Goal: Use online tool/utility

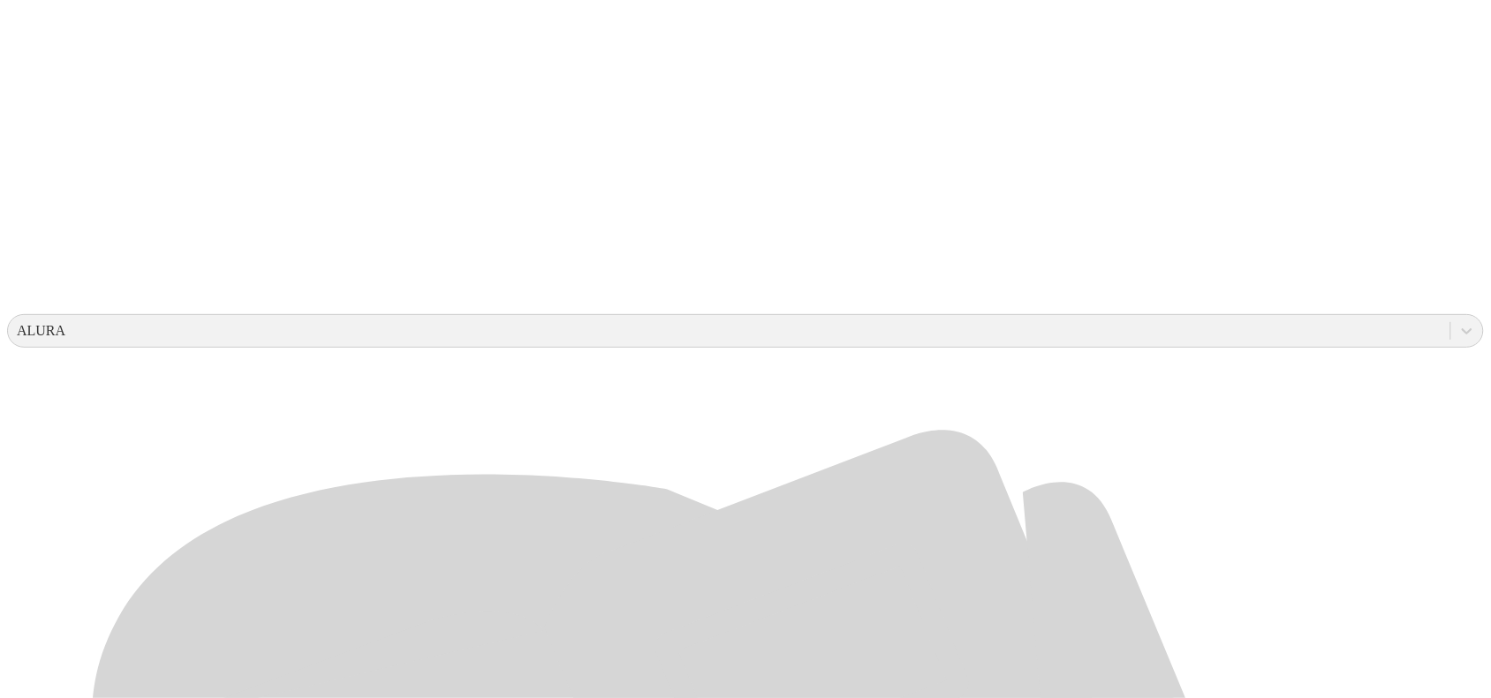
scroll to position [442, 0]
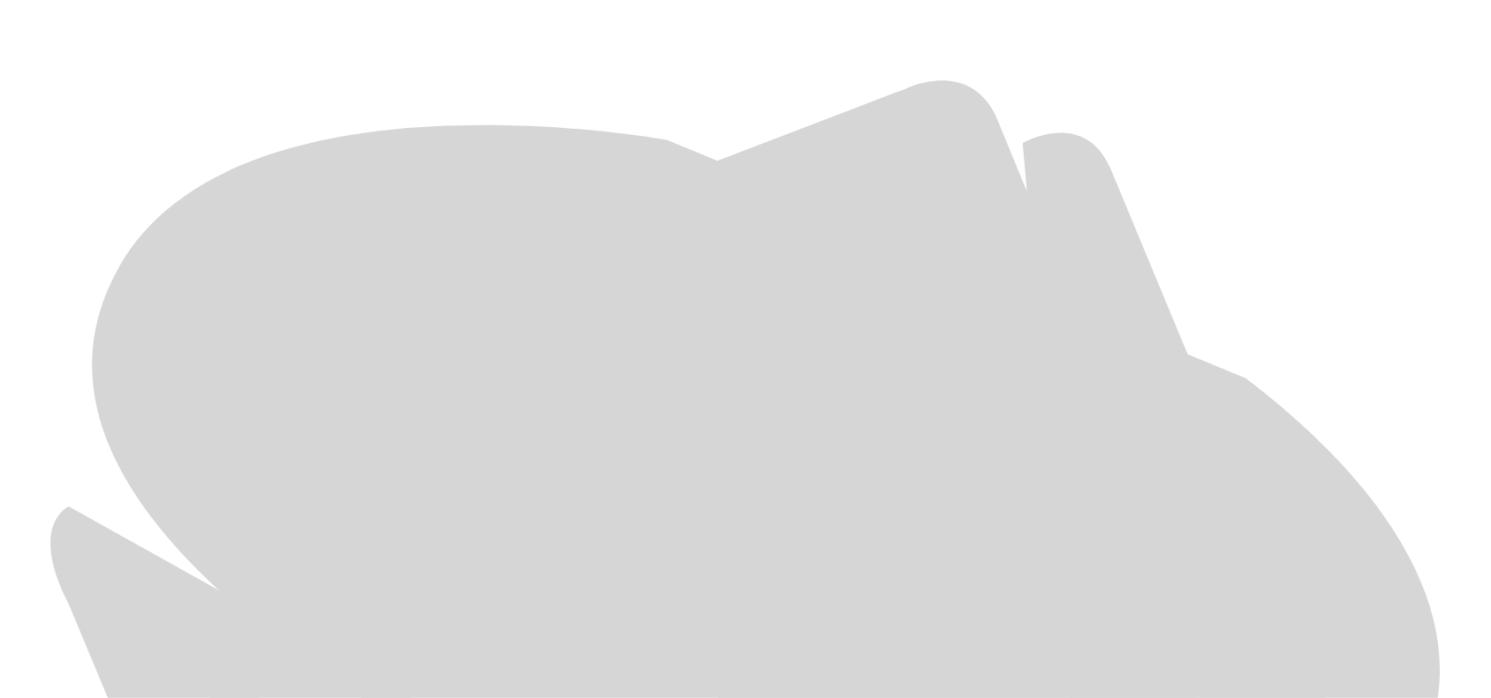
scroll to position [834, 0]
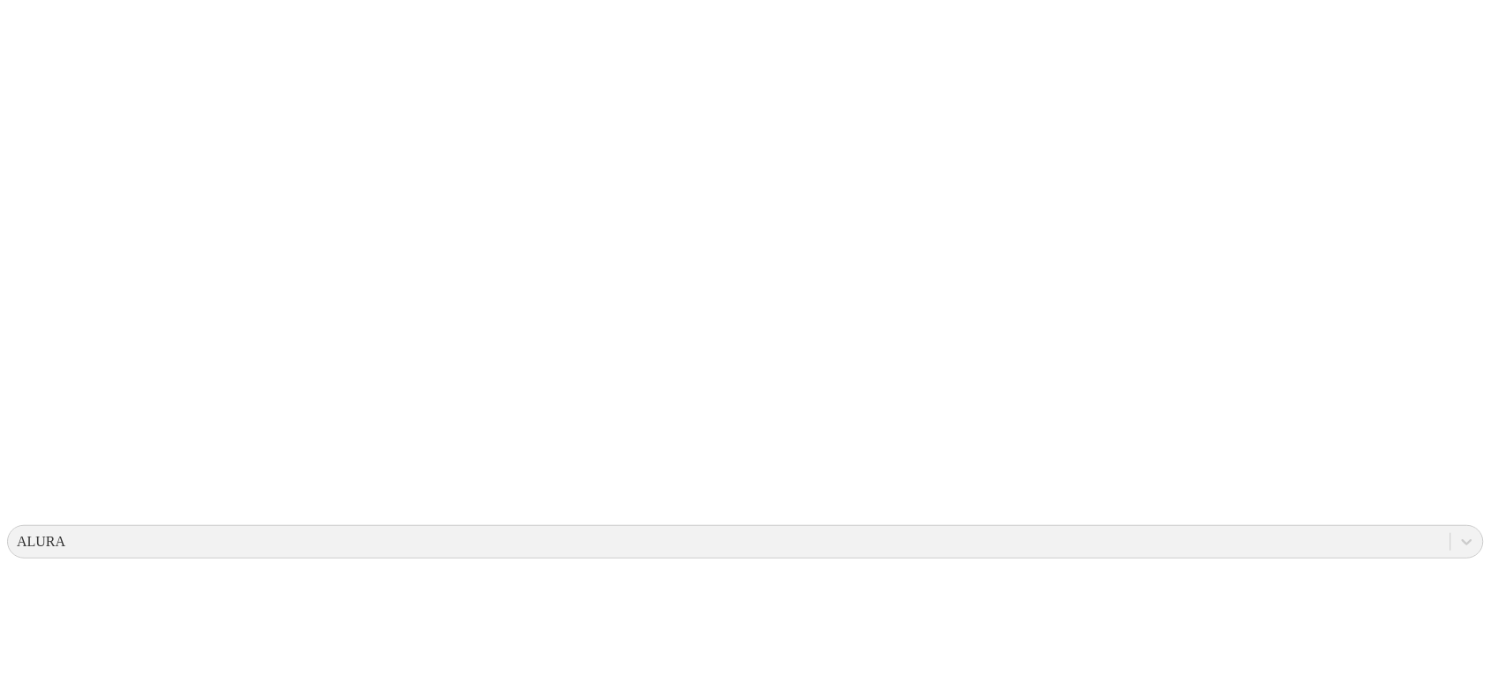
scroll to position [0, 0]
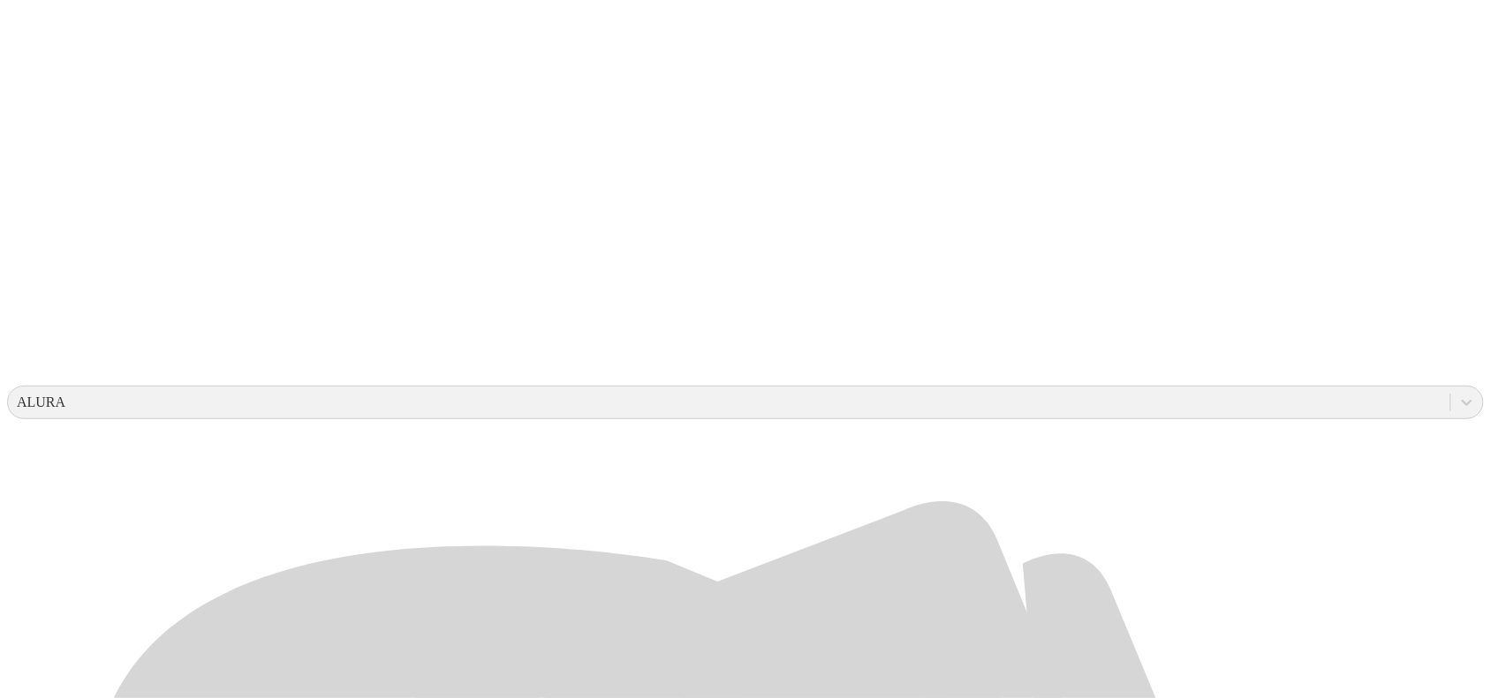
scroll to position [442, 0]
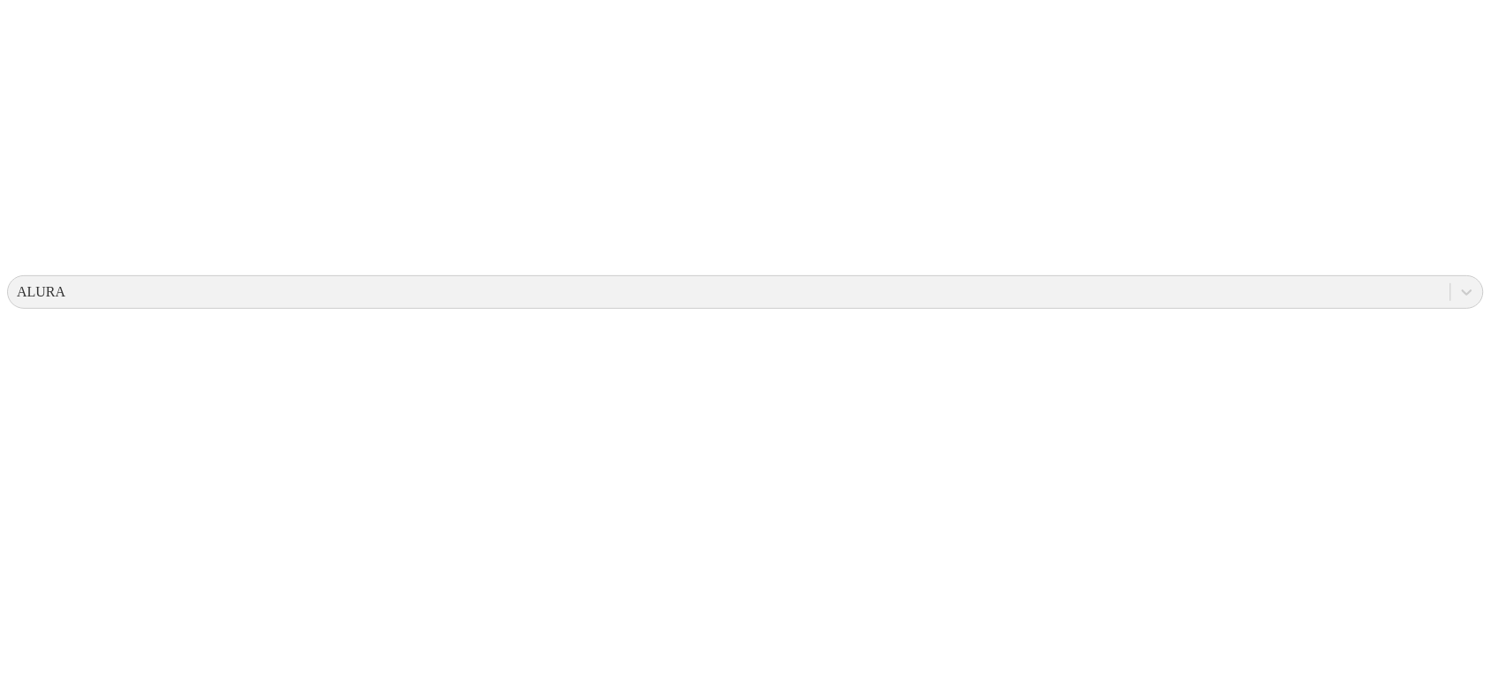
scroll to position [0, 0]
